Goal: Information Seeking & Learning: Compare options

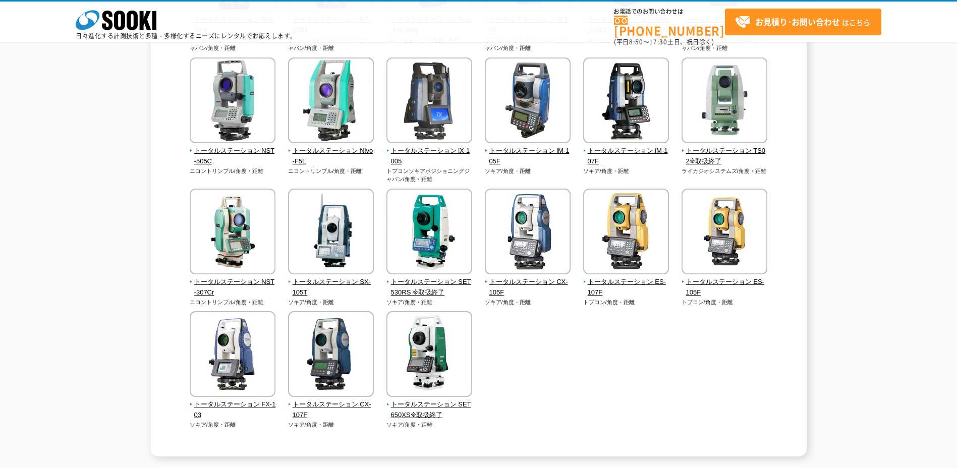
scroll to position [252, 0]
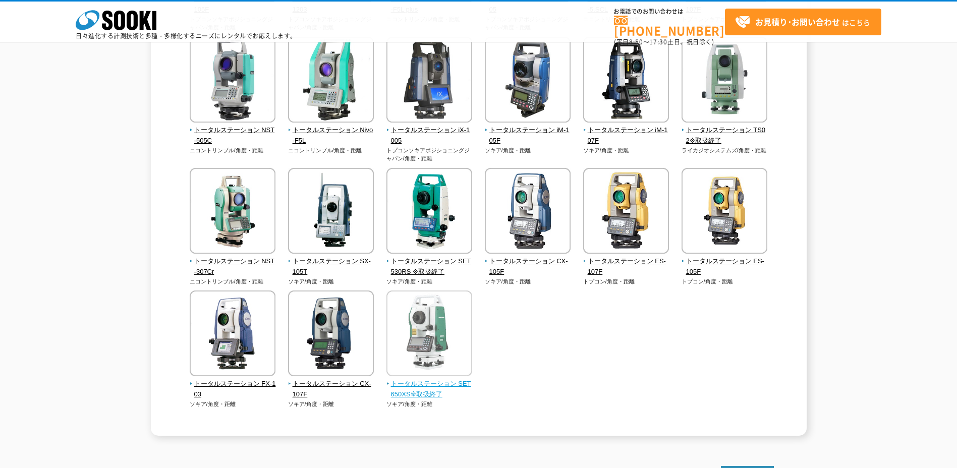
click at [418, 393] on span "トータルステーション SET650XS※取扱終了" at bounding box center [429, 389] width 86 height 21
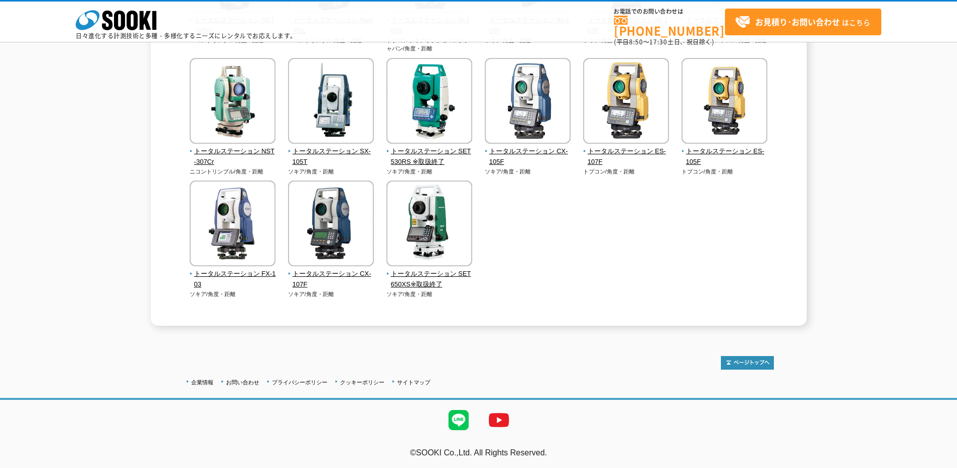
scroll to position [364, 0]
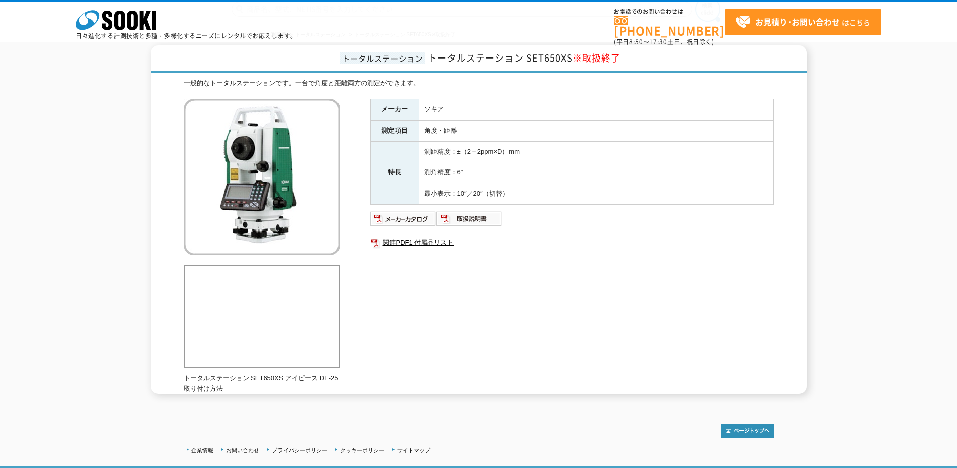
scroll to position [111, 0]
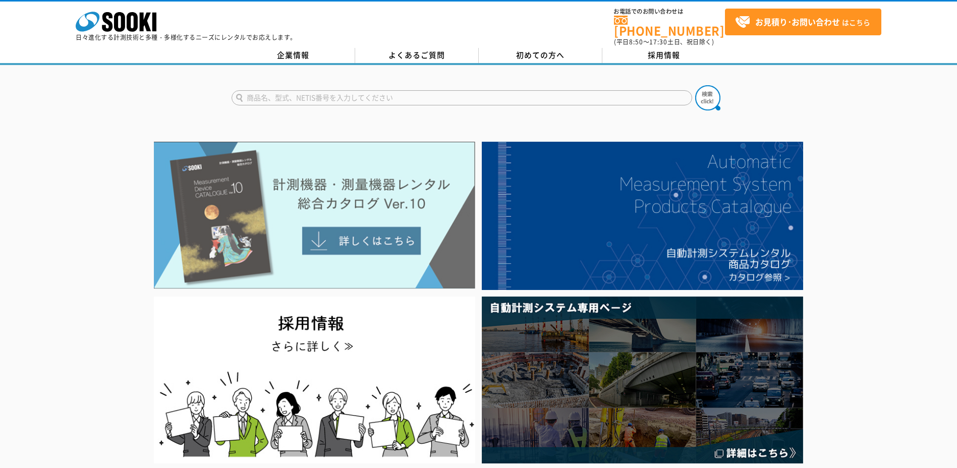
click at [379, 233] on img at bounding box center [314, 215] width 321 height 147
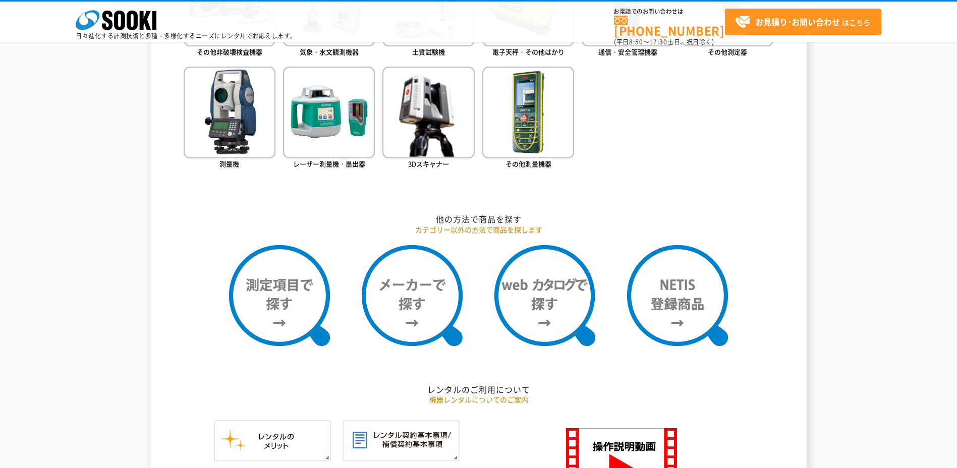
scroll to position [706, 0]
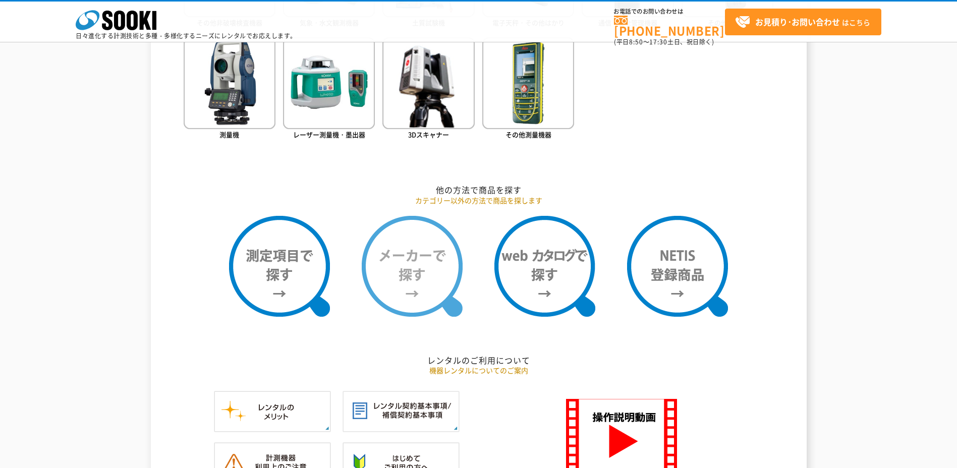
click at [403, 277] on img at bounding box center [412, 266] width 101 height 101
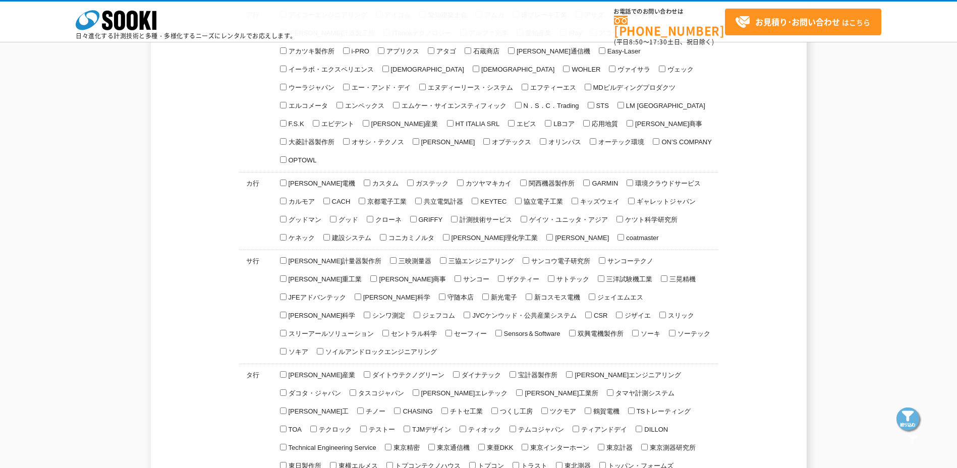
scroll to position [202, 0]
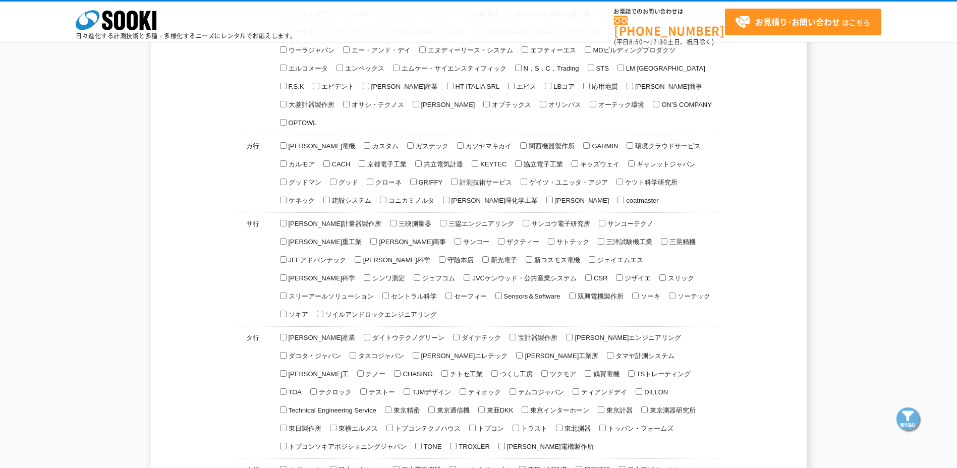
click at [286, 311] on input "ソキア" at bounding box center [283, 314] width 7 height 7
checkbox input "true"
click at [910, 422] on img at bounding box center [908, 419] width 25 height 25
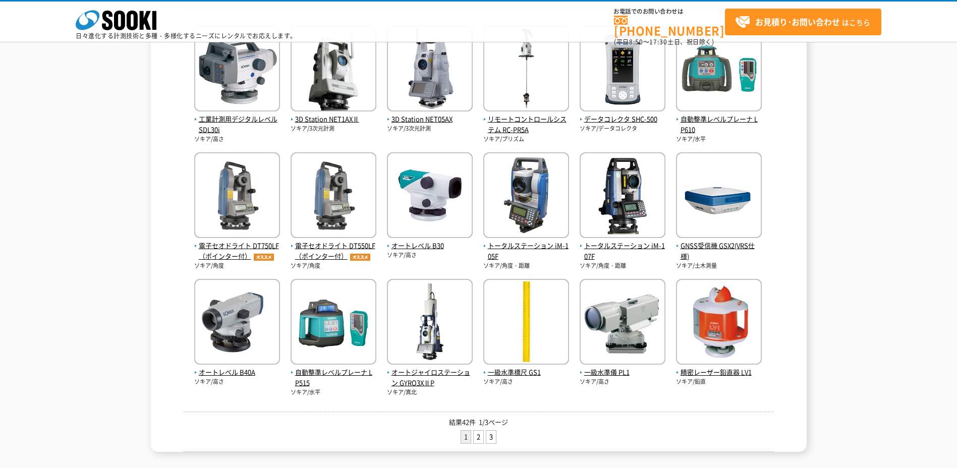
scroll to position [202, 0]
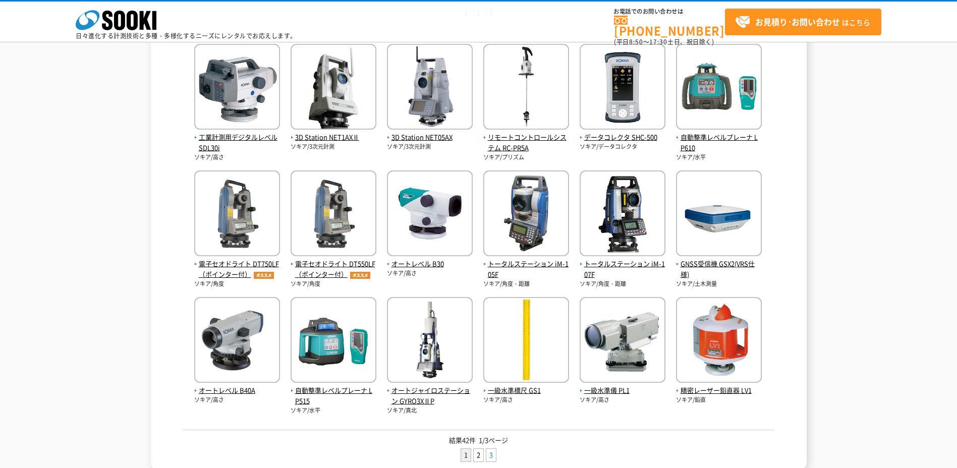
click at [492, 458] on link "3" at bounding box center [491, 455] width 10 height 13
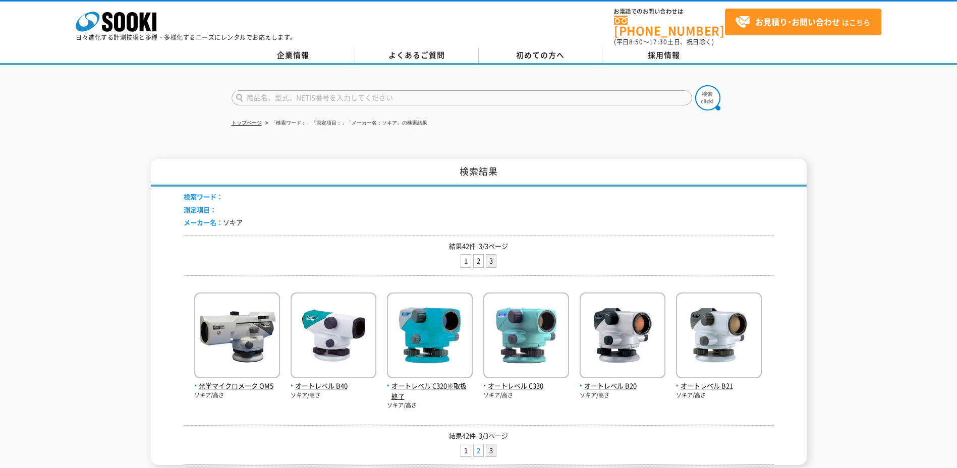
click at [479, 444] on link "2" at bounding box center [479, 450] width 10 height 13
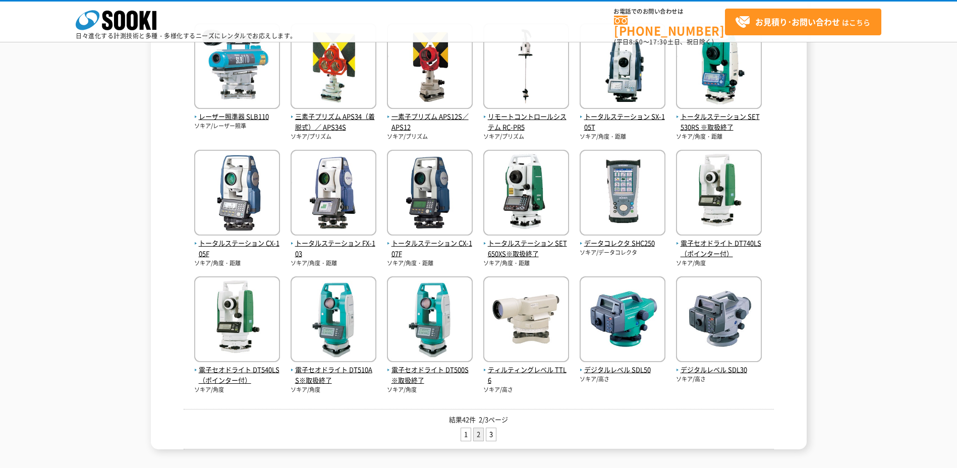
scroll to position [202, 0]
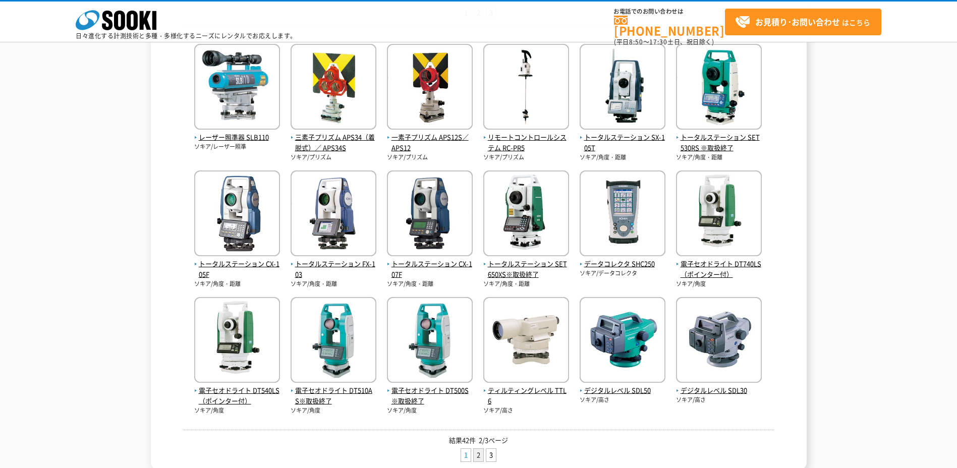
click at [464, 452] on link "1" at bounding box center [466, 455] width 10 height 13
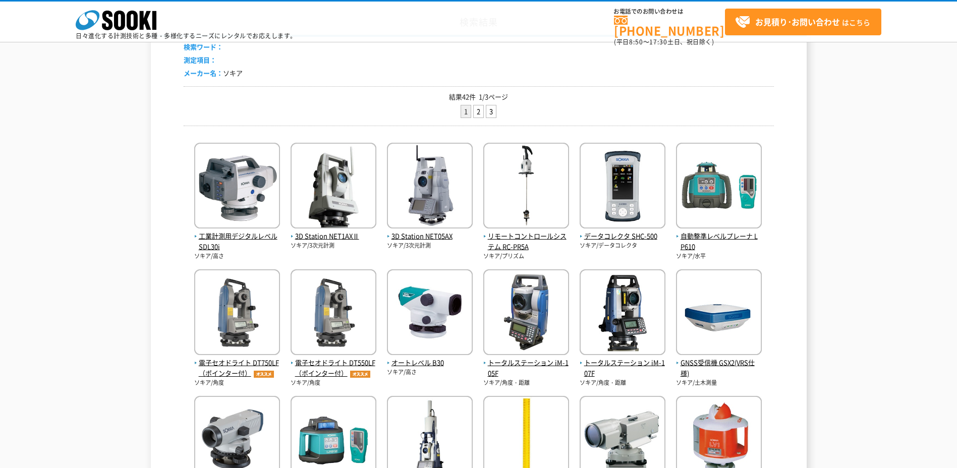
scroll to position [100, 0]
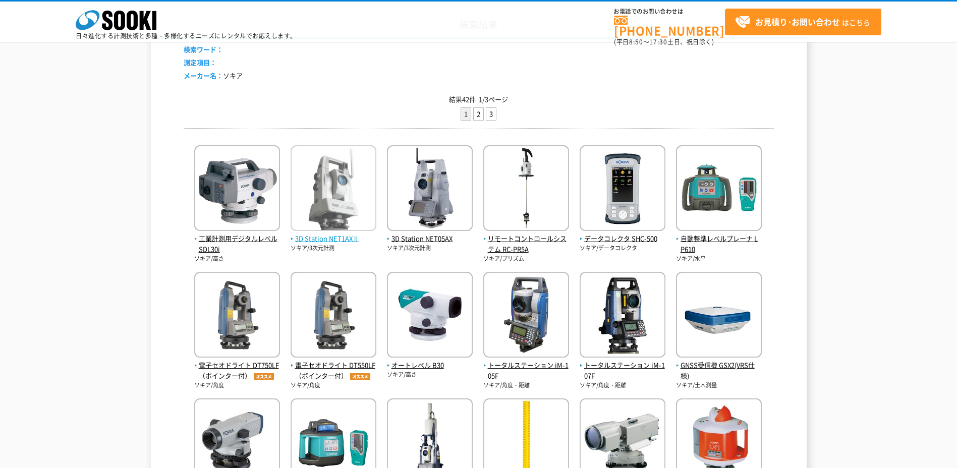
drag, startPoint x: 344, startPoint y: 239, endPoint x: 304, endPoint y: 190, distance: 63.0
